Goal: Task Accomplishment & Management: Use online tool/utility

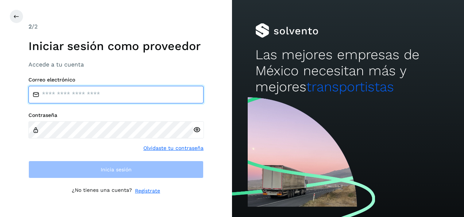
click at [70, 96] on input "email" at bounding box center [115, 95] width 175 height 18
type input "**********"
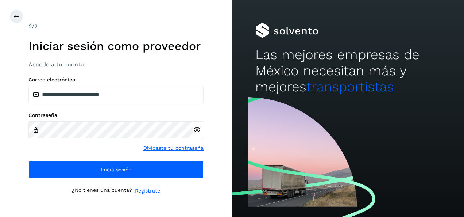
click at [196, 131] on icon at bounding box center [197, 130] width 8 height 8
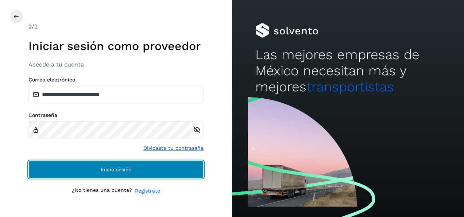
click at [89, 170] on button "Inicia sesión" at bounding box center [115, 170] width 175 height 18
click at [120, 168] on span "Inicia sesión" at bounding box center [116, 169] width 31 height 5
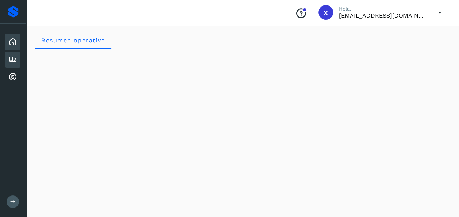
click at [10, 60] on icon at bounding box center [12, 59] width 9 height 9
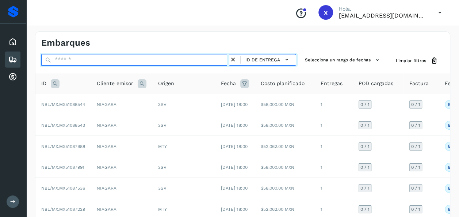
click at [64, 58] on input "text" at bounding box center [135, 60] width 188 height 12
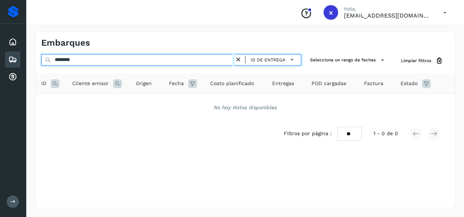
drag, startPoint x: 89, startPoint y: 62, endPoint x: 34, endPoint y: 71, distance: 55.9
click at [34, 71] on div "Embarques ******** ID de entrega Selecciona un rango de fechas Selects date ran…" at bounding box center [245, 120] width 438 height 194
type input "**"
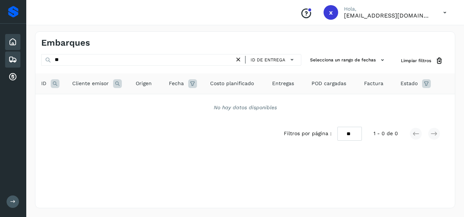
click at [11, 38] on icon at bounding box center [12, 42] width 9 height 9
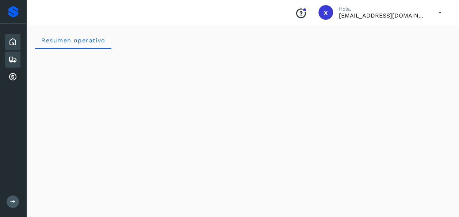
click at [15, 59] on icon at bounding box center [12, 59] width 9 height 9
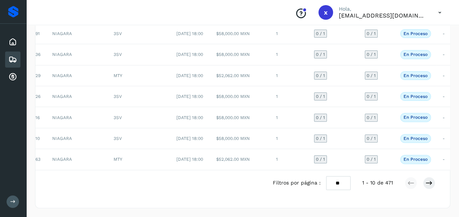
scroll to position [0, 47]
click at [429, 186] on icon at bounding box center [428, 182] width 7 height 7
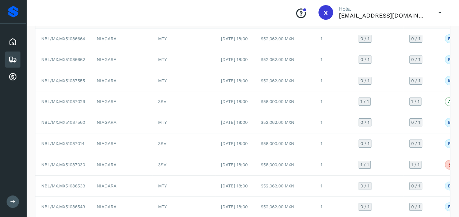
scroll to position [171, 0]
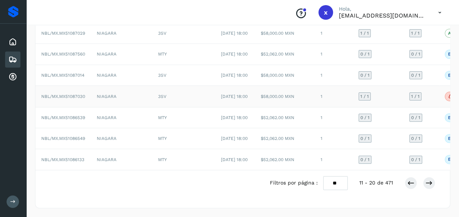
click at [141, 86] on td "NIAGARA" at bounding box center [121, 97] width 61 height 22
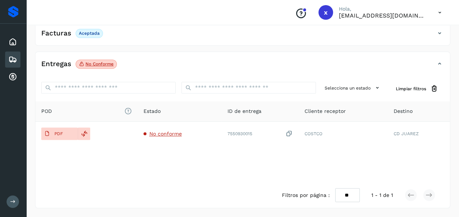
scroll to position [128, 0]
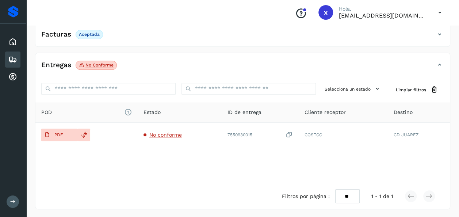
click at [94, 63] on p "No conforme" at bounding box center [99, 64] width 28 height 5
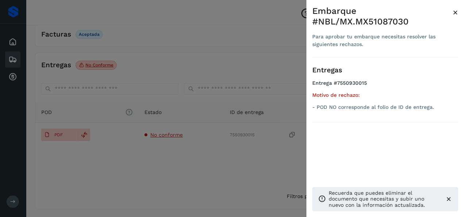
click at [275, 166] on div at bounding box center [232, 108] width 464 height 217
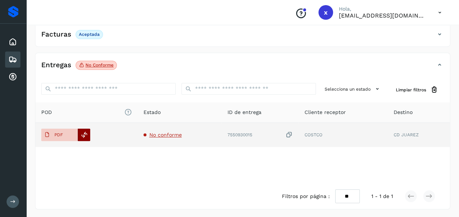
click at [85, 136] on icon at bounding box center [84, 134] width 7 height 7
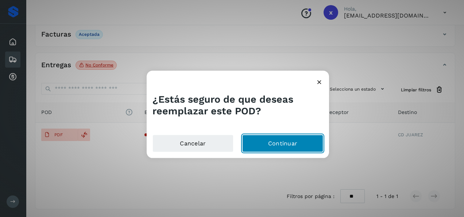
click at [282, 145] on button "Continuar" at bounding box center [282, 143] width 81 height 18
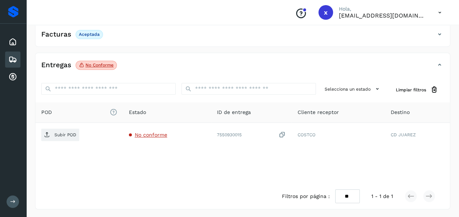
click at [370, 193] on div "Filtros por página : ** ** ** 1 - 1 de 1" at bounding box center [363, 196] width 165 height 14
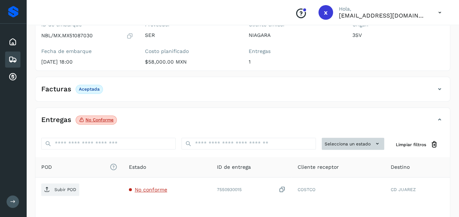
scroll to position [76, 0]
